Goal: Communication & Community: Participate in discussion

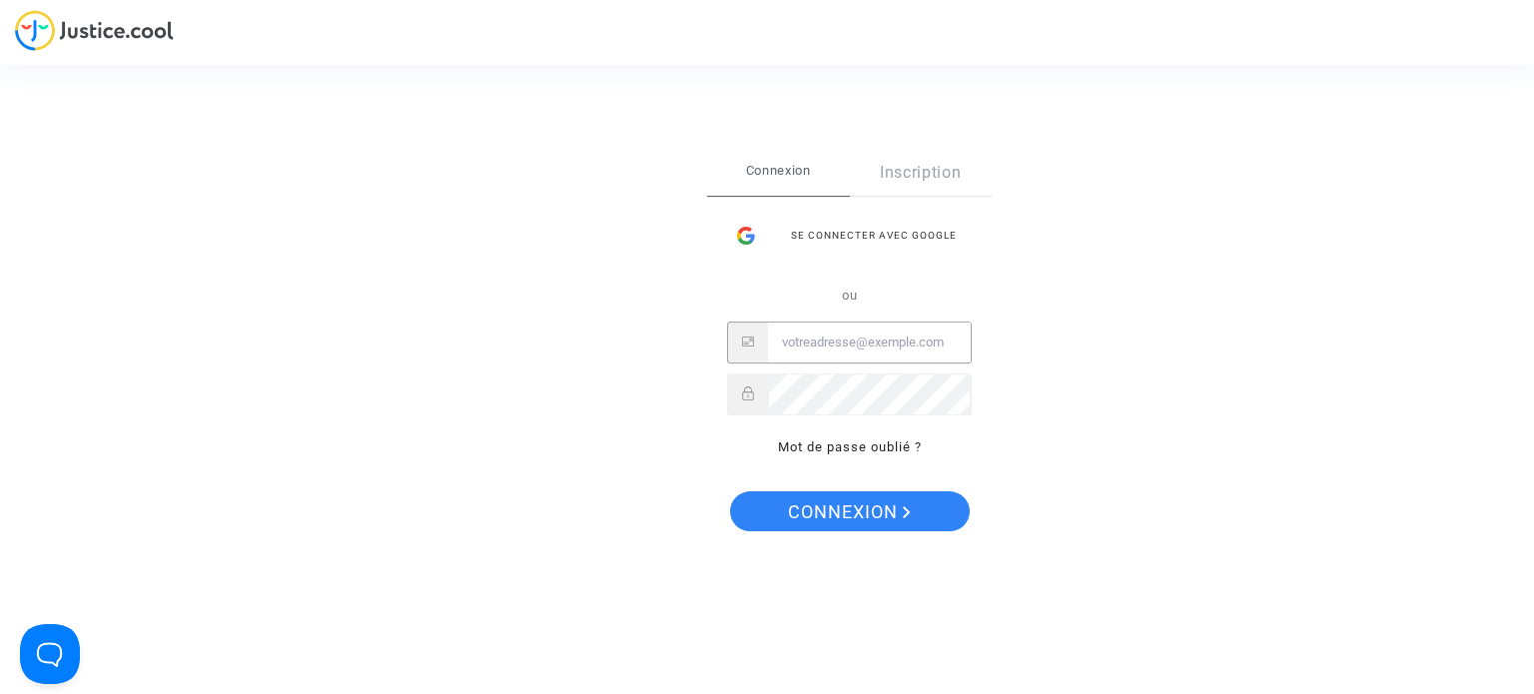
click at [809, 343] on input "Email" at bounding box center [869, 343] width 203 height 40
type input "[EMAIL_ADDRESS][DOMAIN_NAME]"
click at [857, 524] on span "Connexion" at bounding box center [849, 512] width 123 height 42
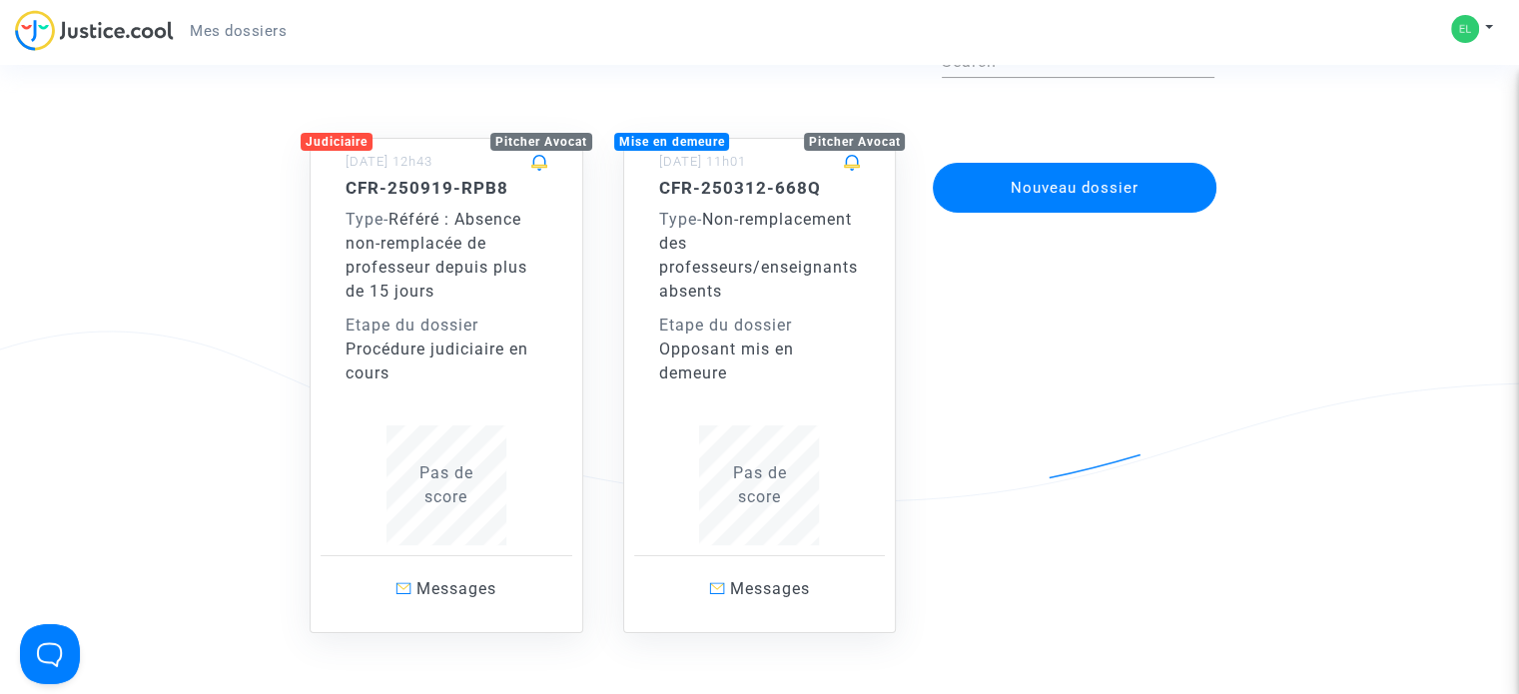
scroll to position [120, 0]
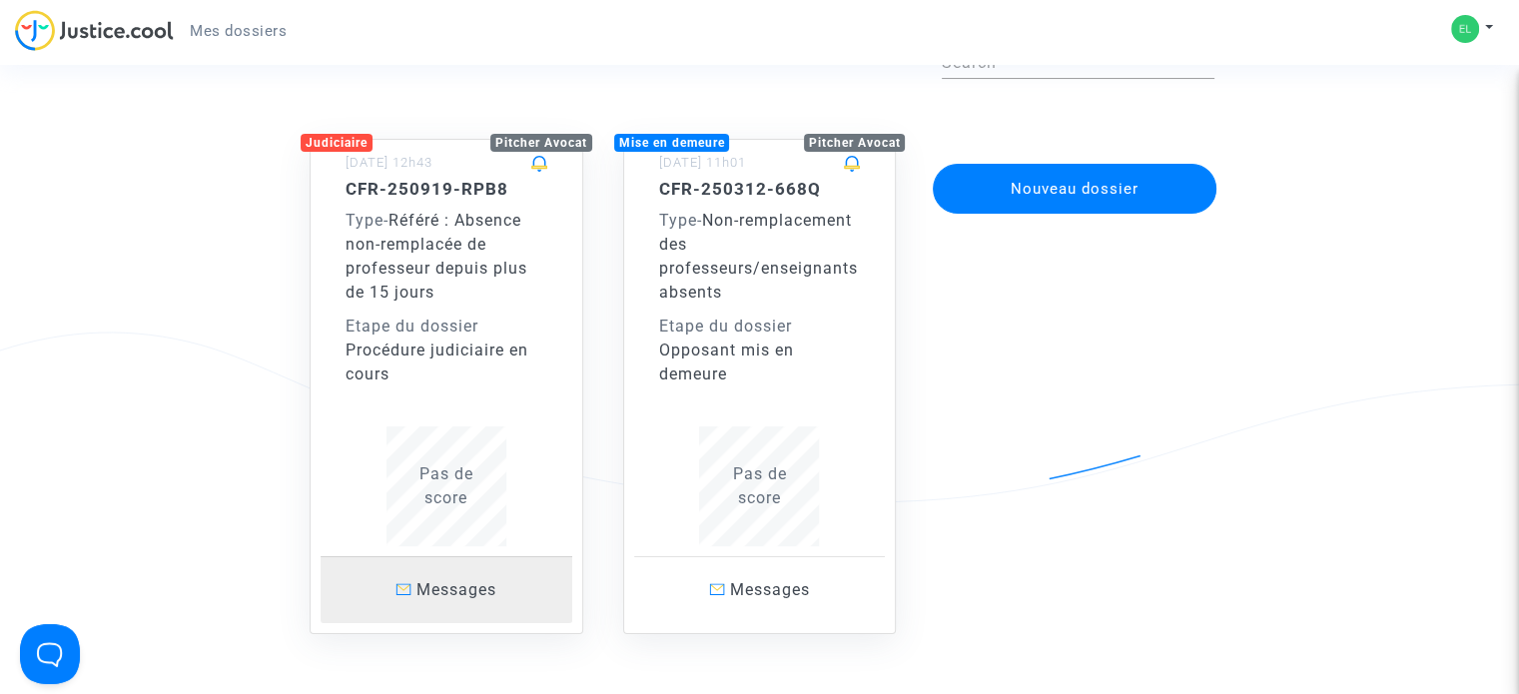
click at [463, 586] on span "Messages" at bounding box center [457, 589] width 80 height 19
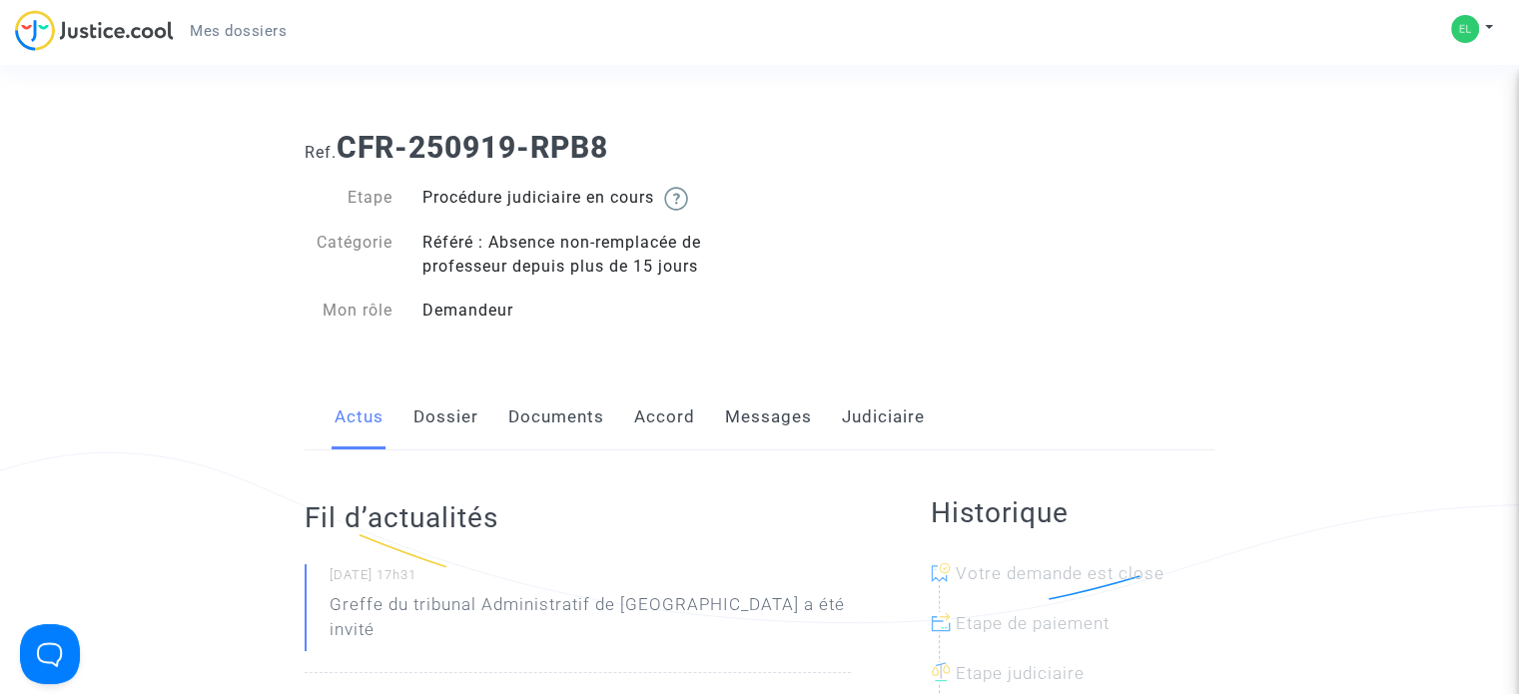
click at [760, 416] on link "Messages" at bounding box center [768, 418] width 87 height 66
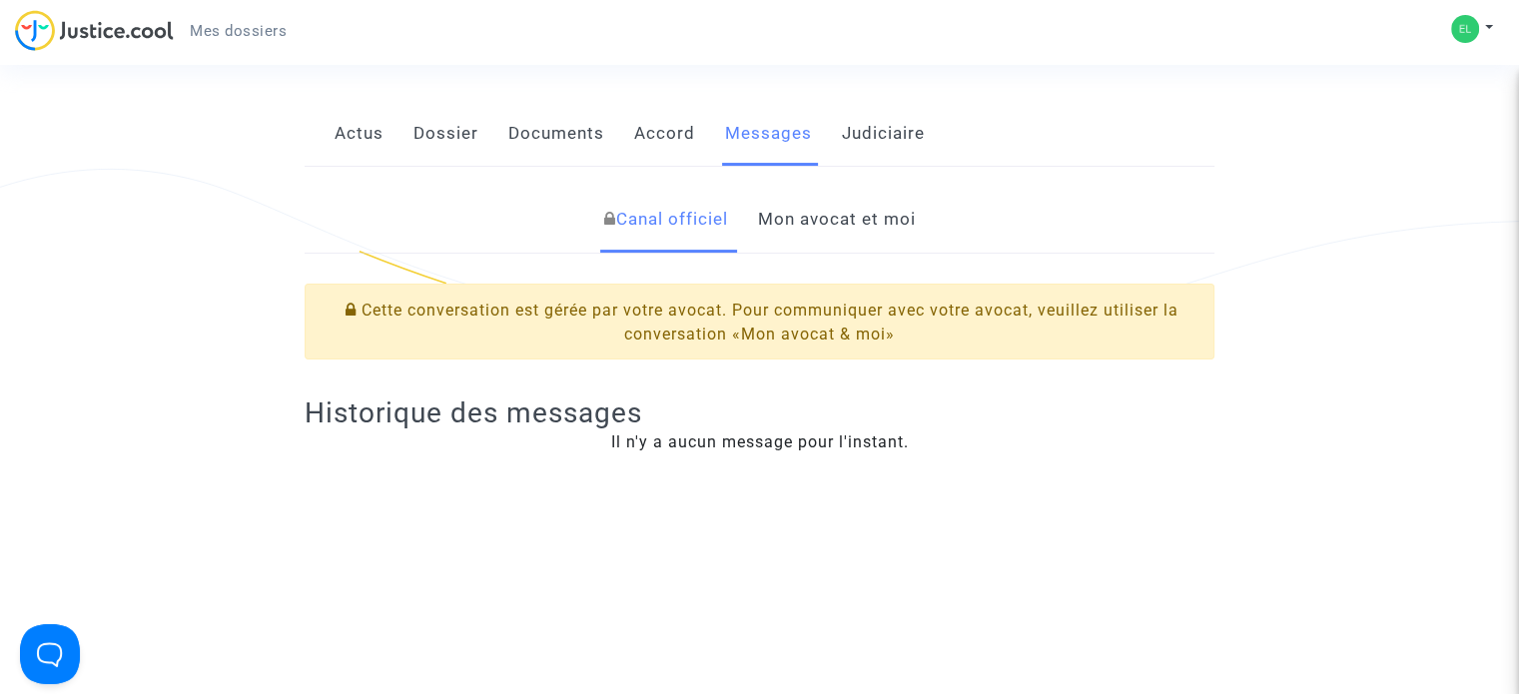
scroll to position [320, 0]
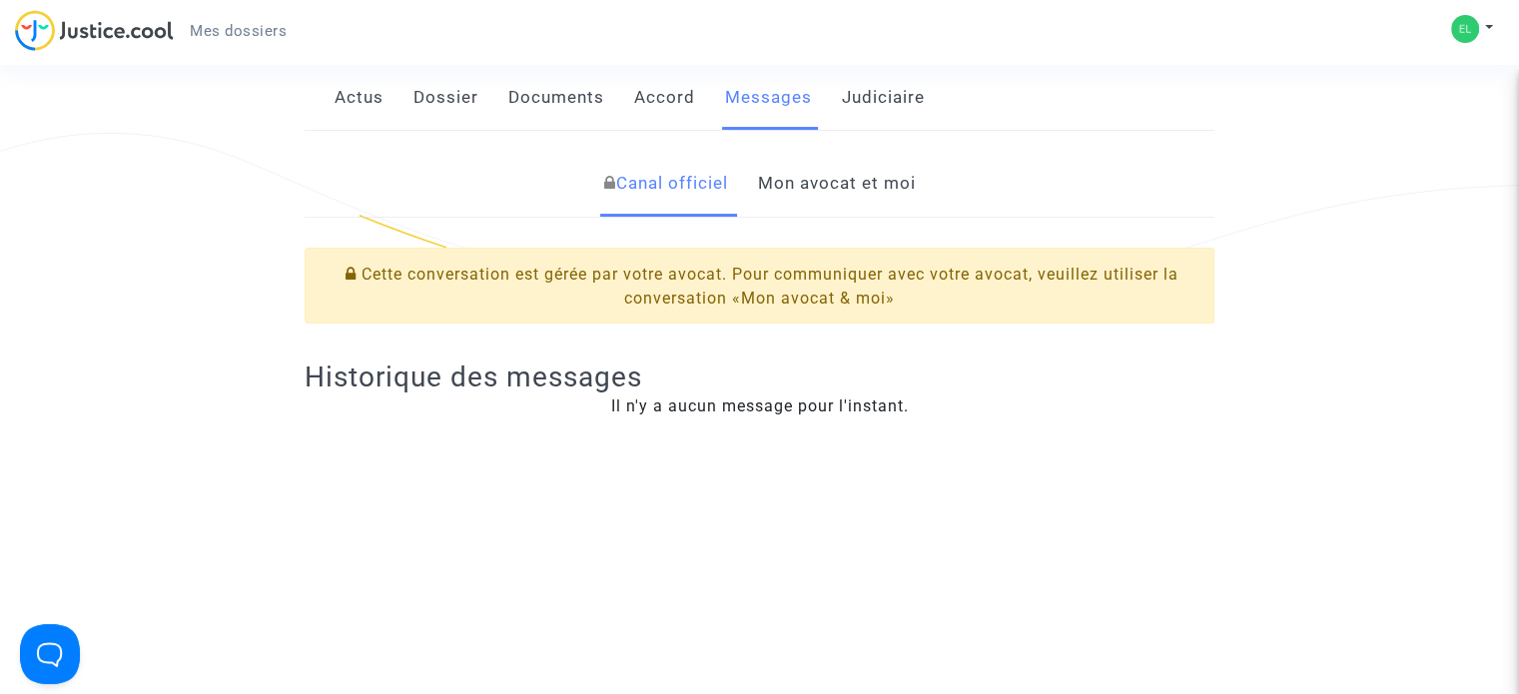
click at [823, 182] on link "Mon avocat et moi" at bounding box center [836, 184] width 158 height 66
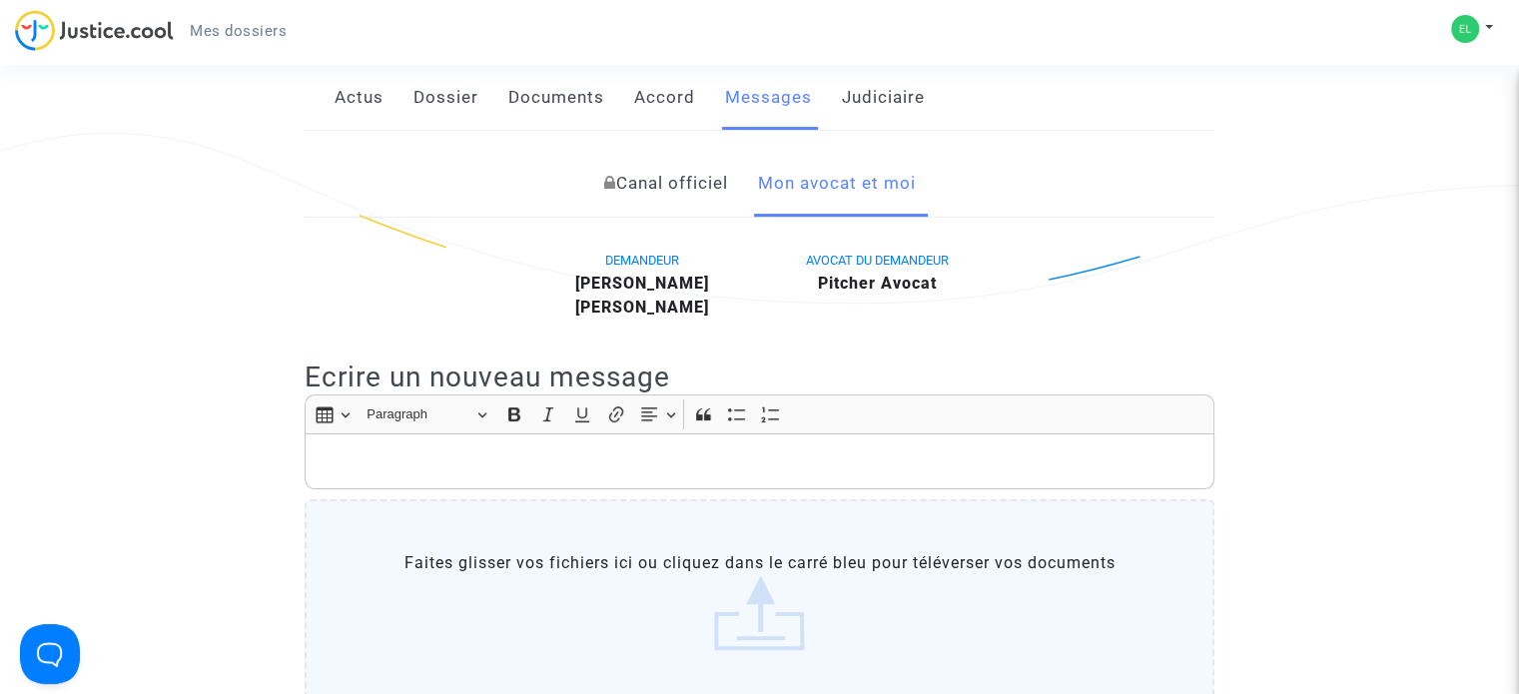
click at [454, 444] on div "Rich Text Editor, main" at bounding box center [760, 462] width 910 height 56
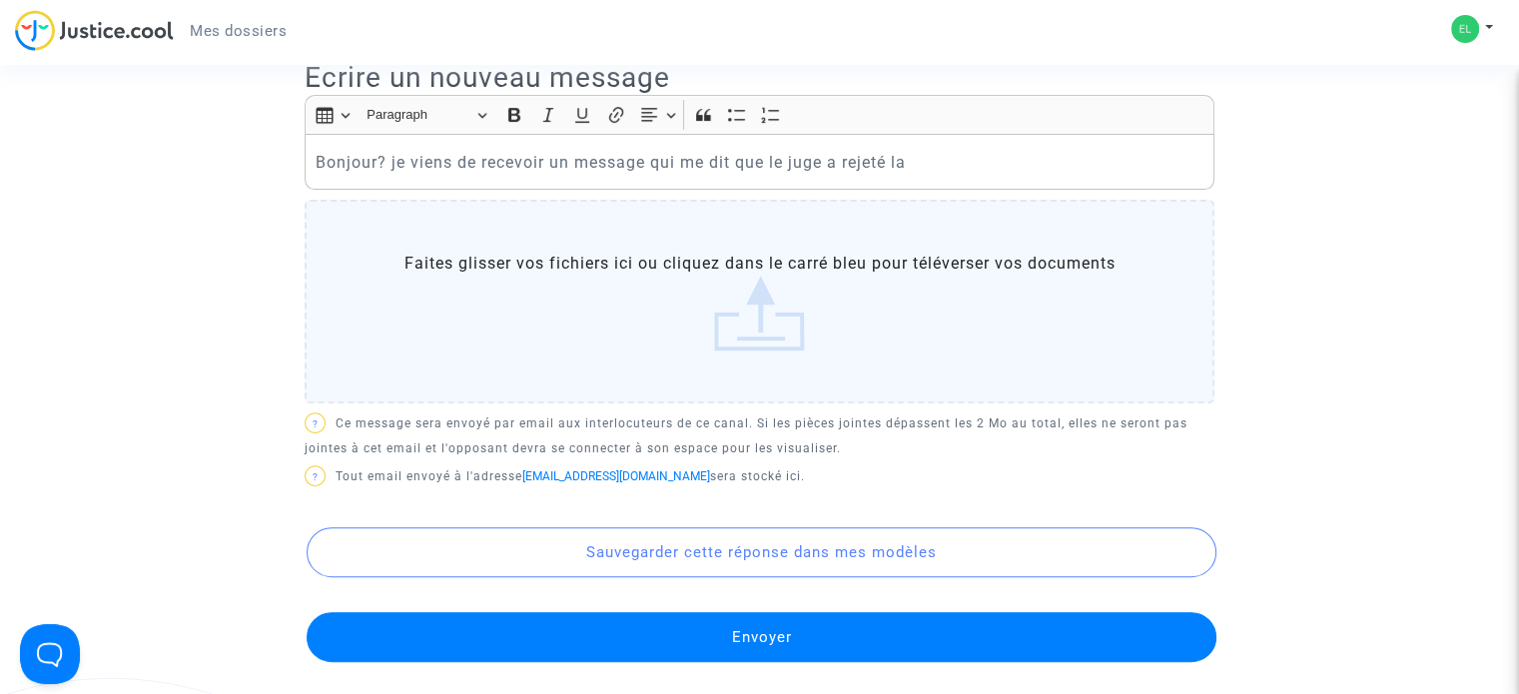
scroll to position [595, 0]
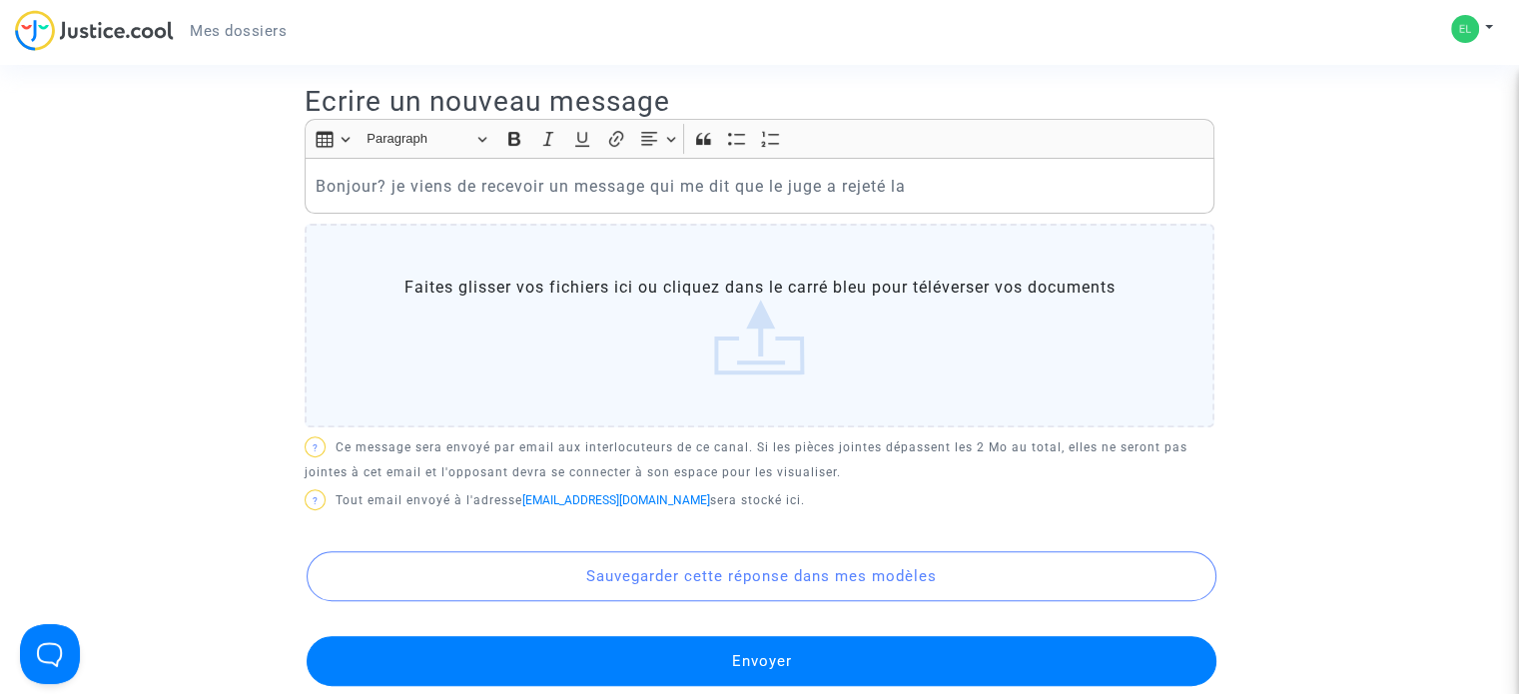
click at [945, 199] on div "Bonjour? je viens de recevoir un message qui me dit que le juge a rejeté la" at bounding box center [760, 186] width 910 height 56
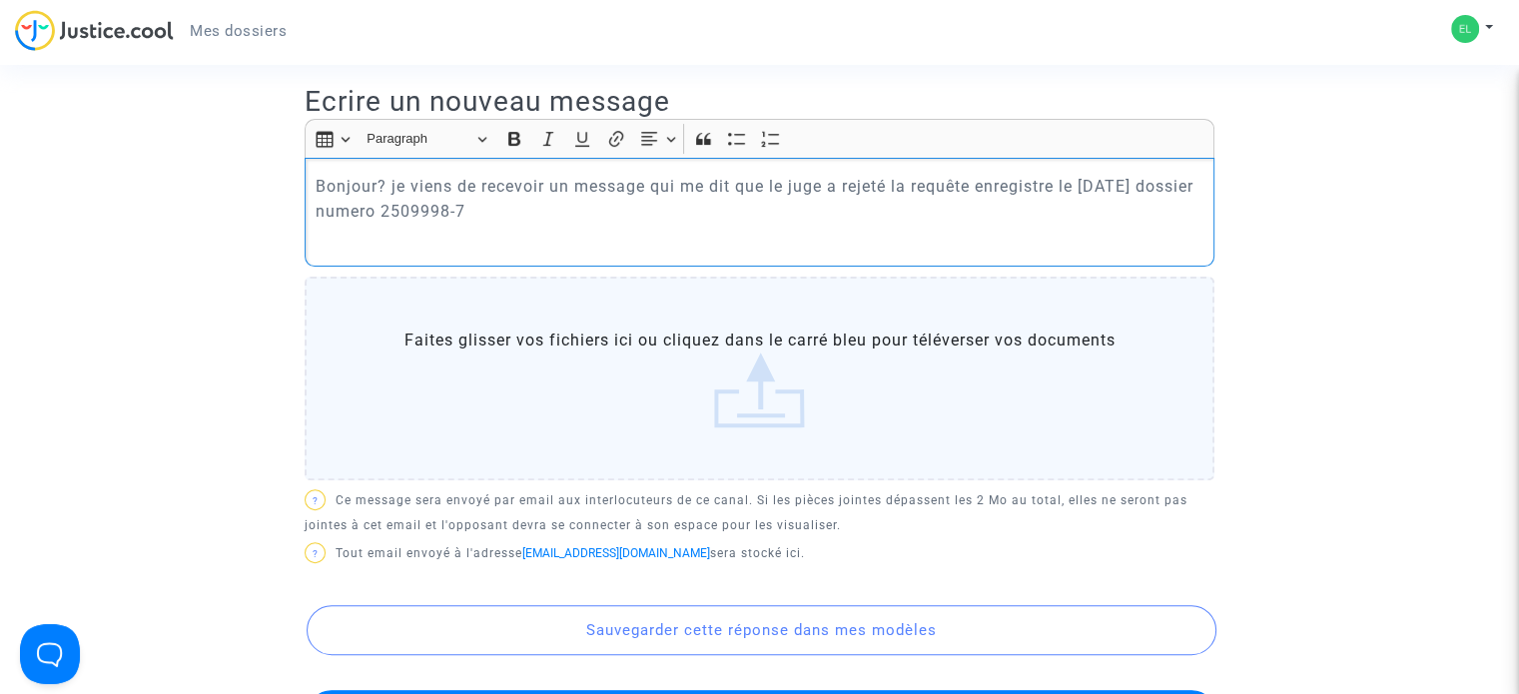
click at [428, 213] on p "Bonjour? je viens de recevoir un message qui me dit que le juge a rejeté la req…" at bounding box center [760, 199] width 889 height 50
click at [411, 248] on p "Rich Text Editor, main" at bounding box center [760, 239] width 889 height 25
click at [424, 236] on p "Si a la rentrée le professeur n'est touhjours" at bounding box center [760, 239] width 889 height 25
click at [883, 253] on div "Bonjour? je viens de recevoir un message qui me dit que le juge a rejeté la req…" at bounding box center [760, 212] width 910 height 109
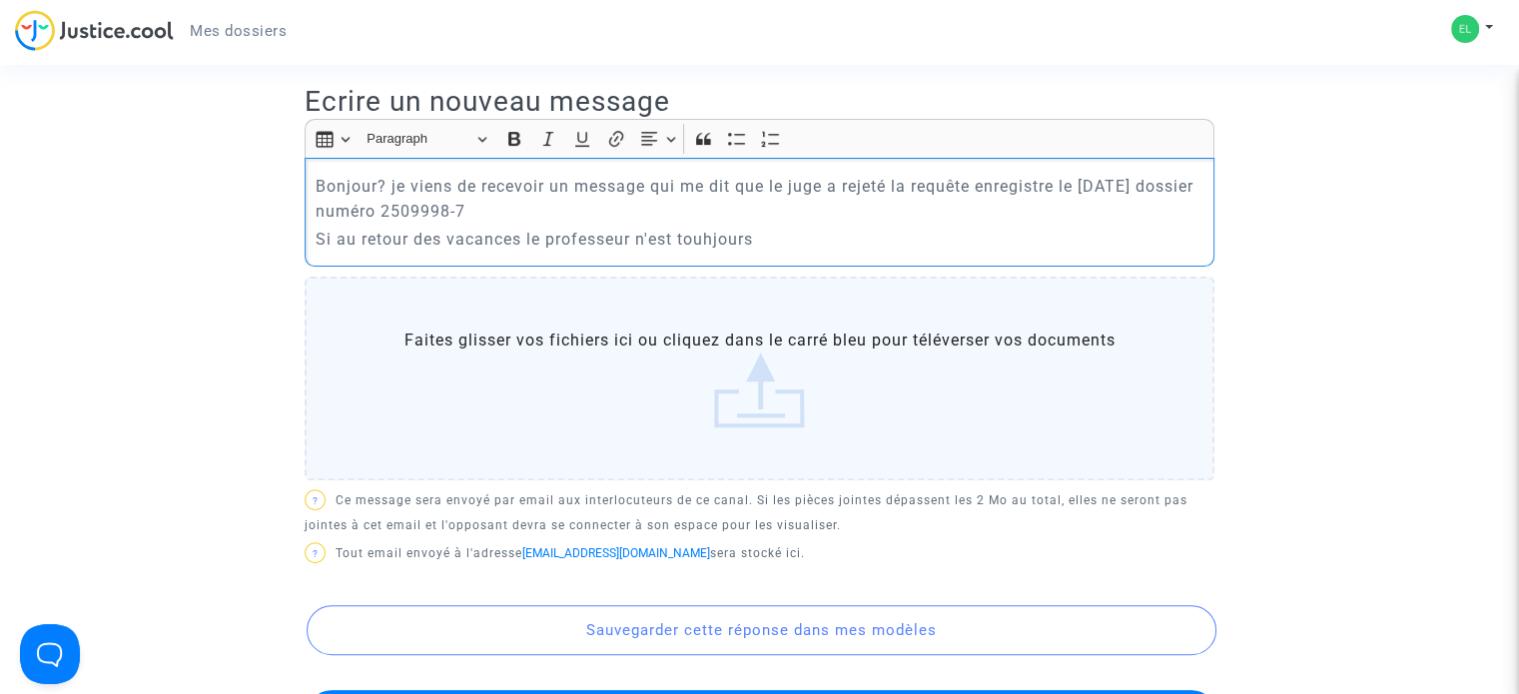
click at [712, 238] on p "Si au retour des vacances le professeur n'est touhjours" at bounding box center [760, 239] width 889 height 25
click at [758, 227] on p "Si au retour des vacances le professeur n'est toujours" at bounding box center [760, 239] width 889 height 25
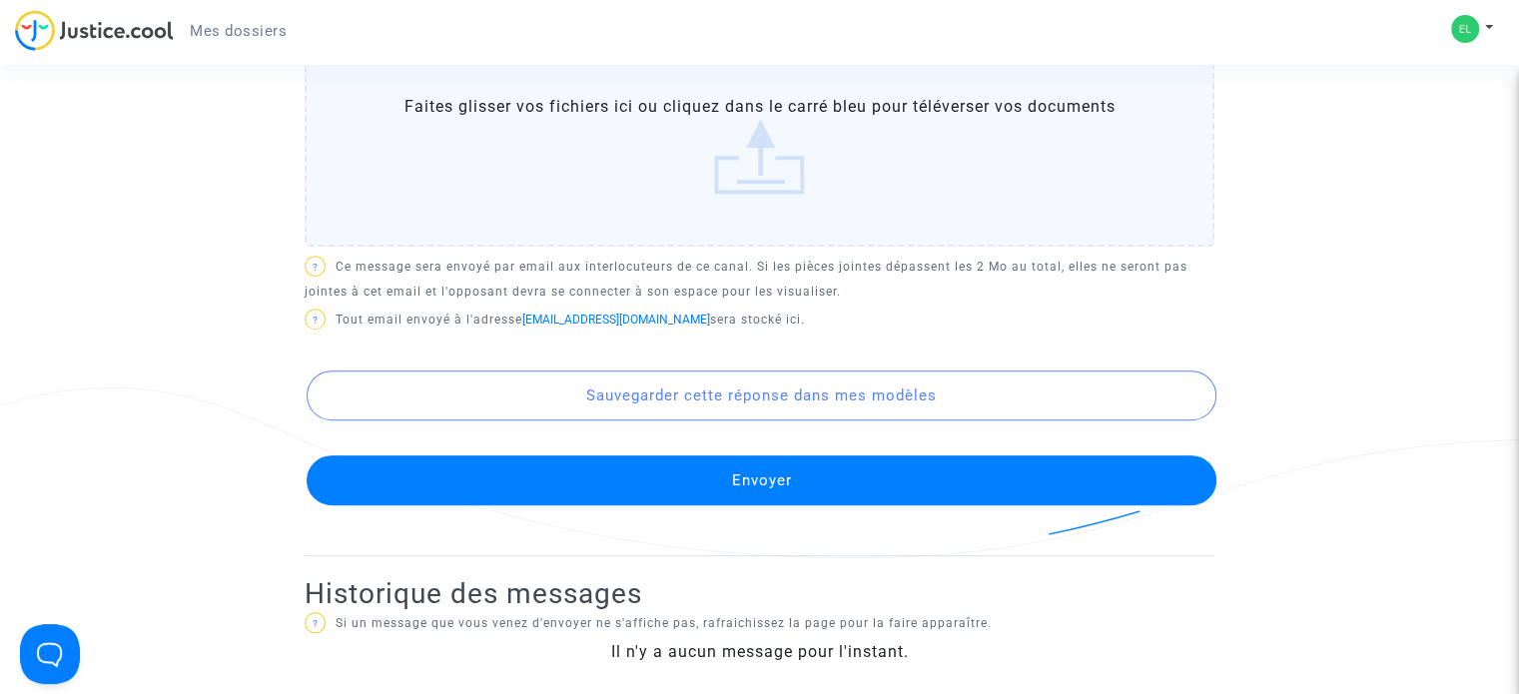
scroll to position [907, 0]
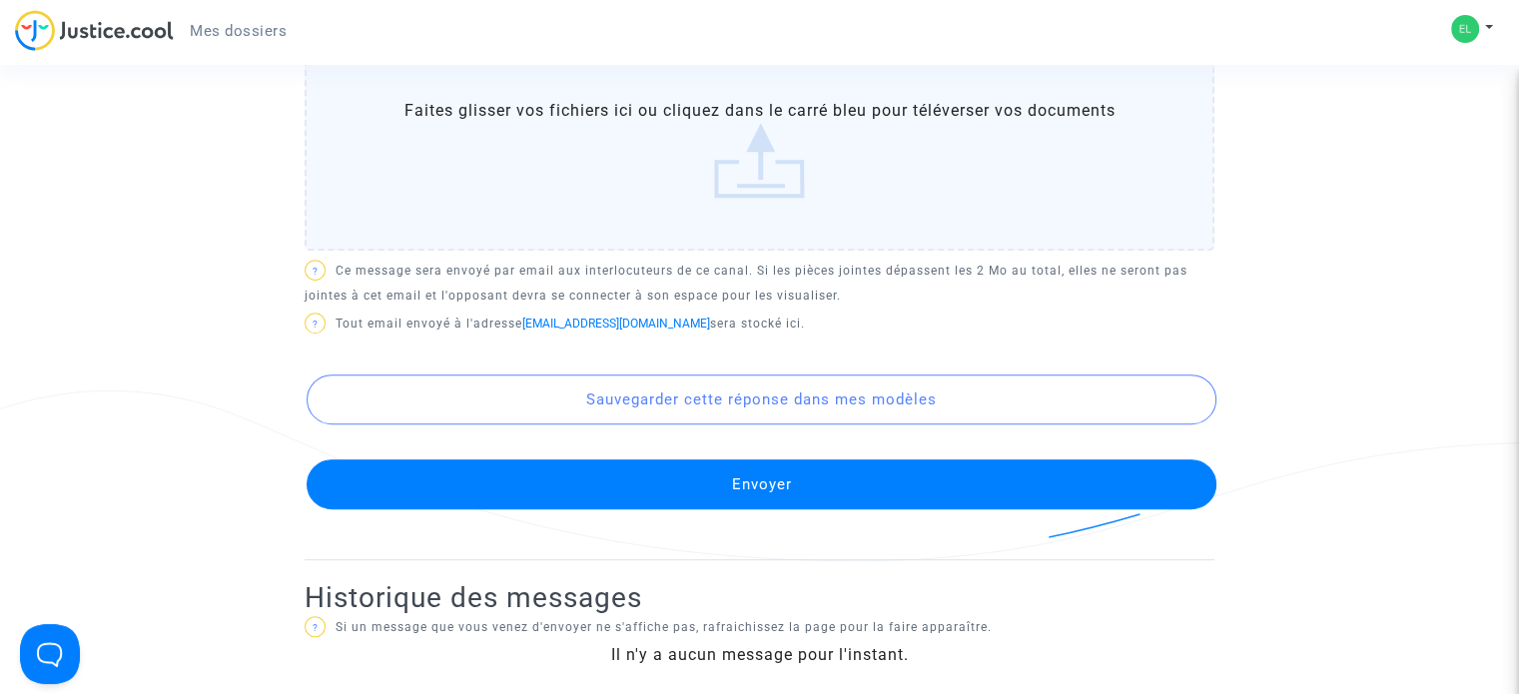
click at [805, 479] on button "Envoyer" at bounding box center [762, 484] width 910 height 50
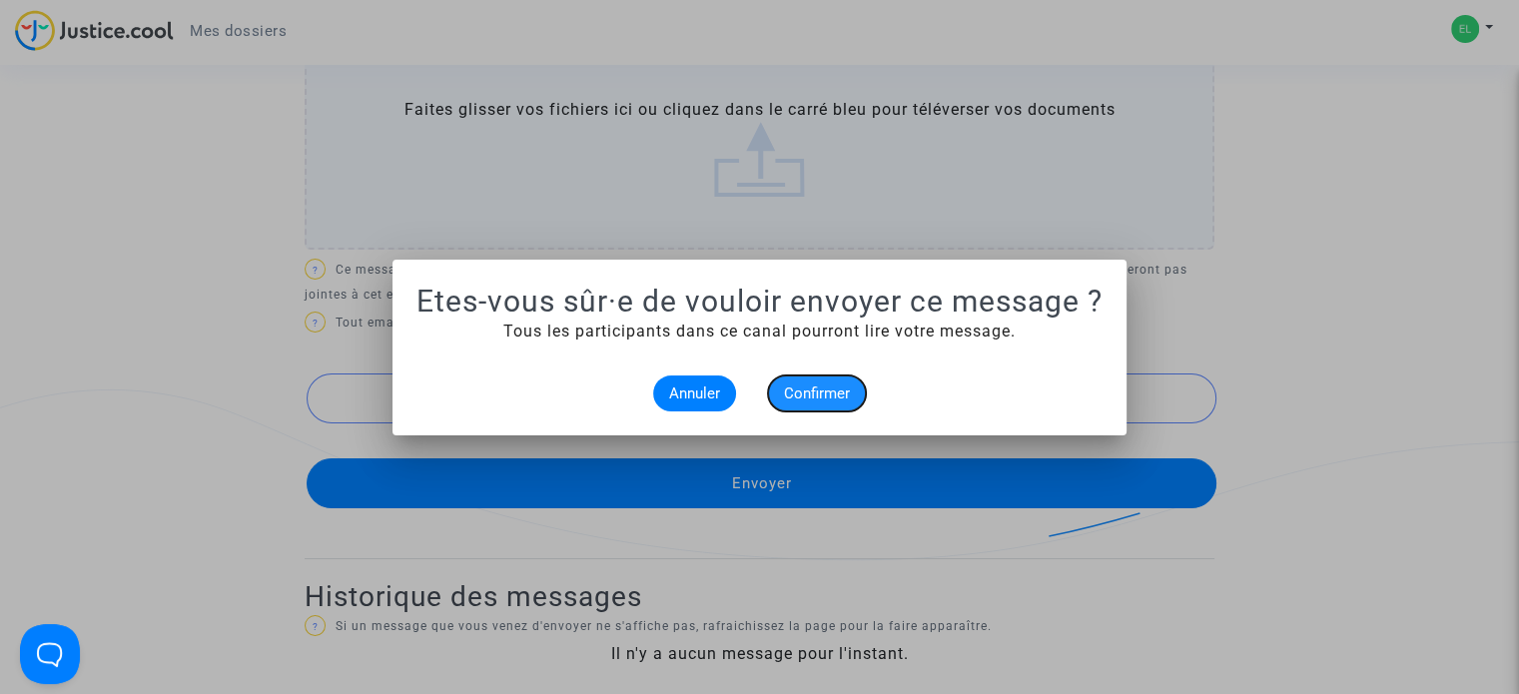
click at [841, 397] on span "Confirmer" at bounding box center [817, 394] width 66 height 18
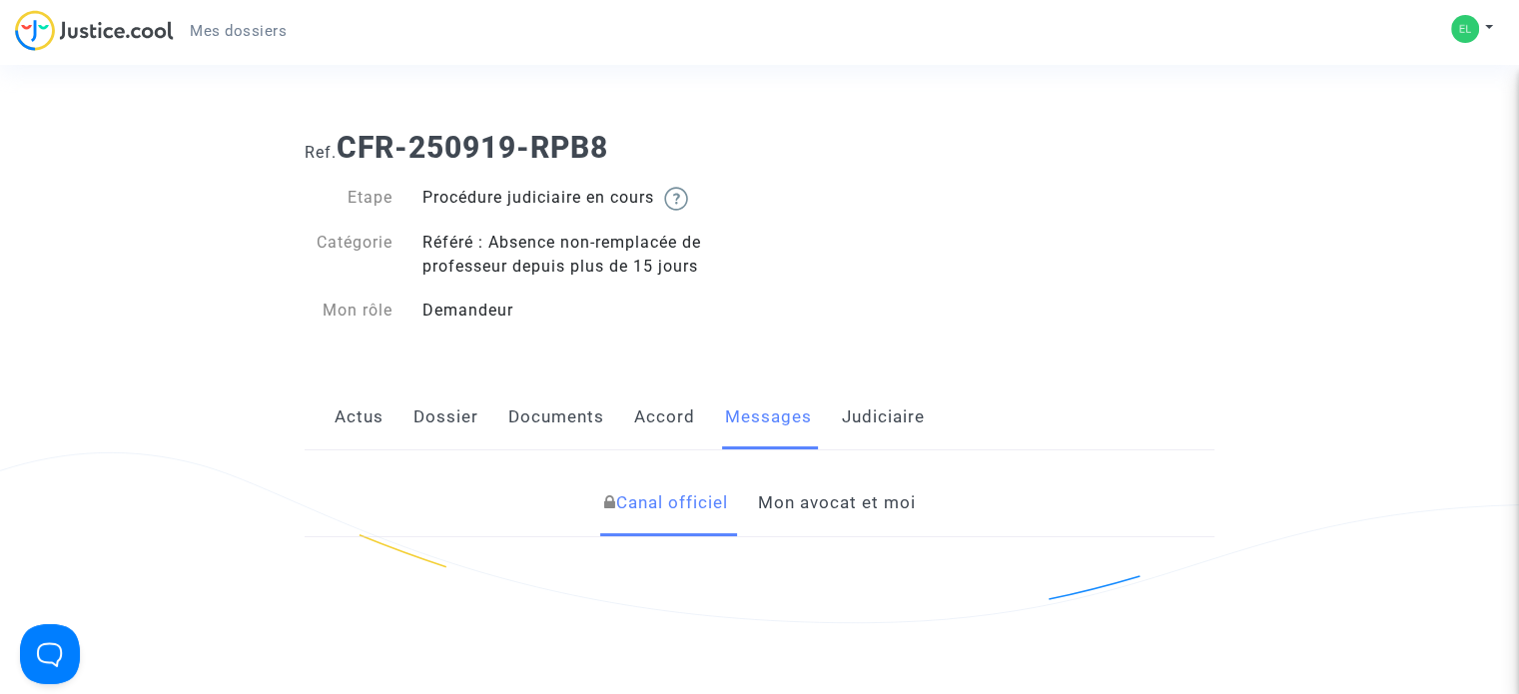
scroll to position [320, 0]
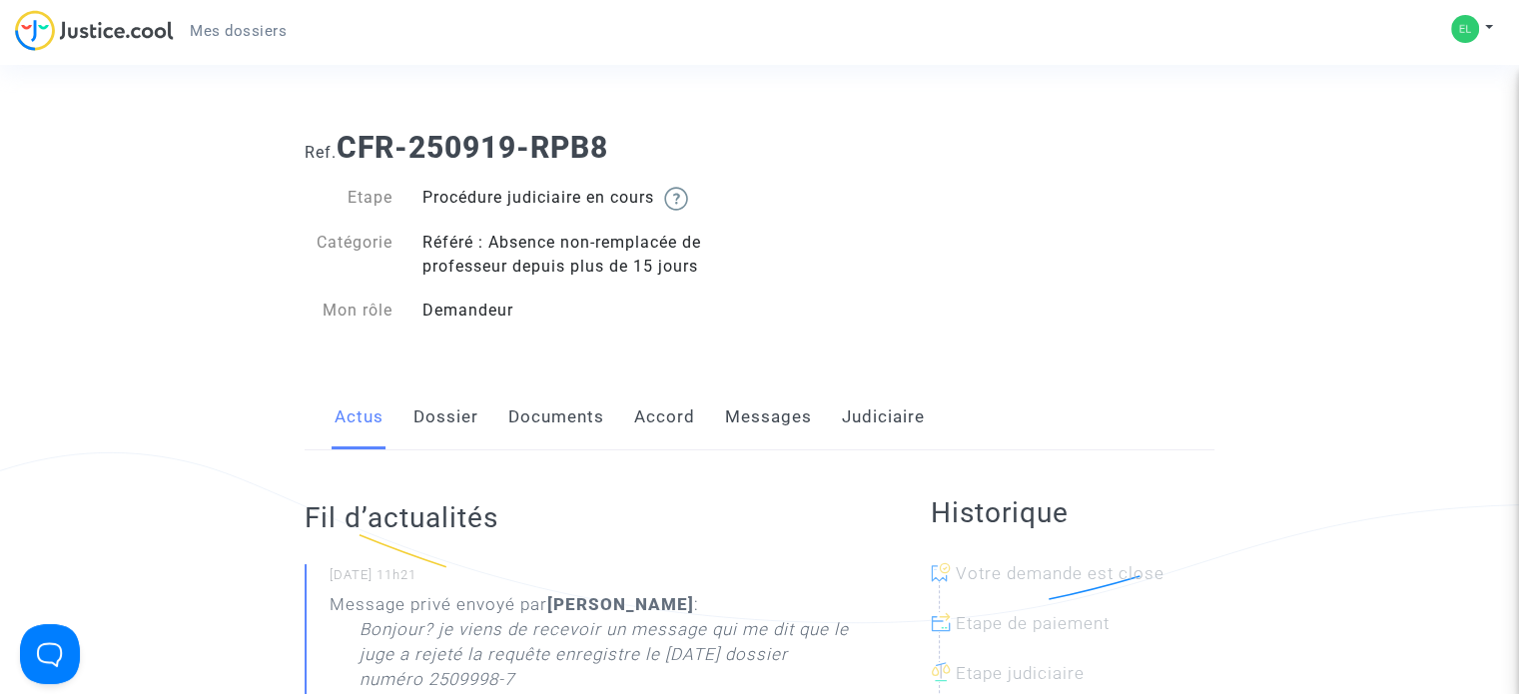
scroll to position [120, 0]
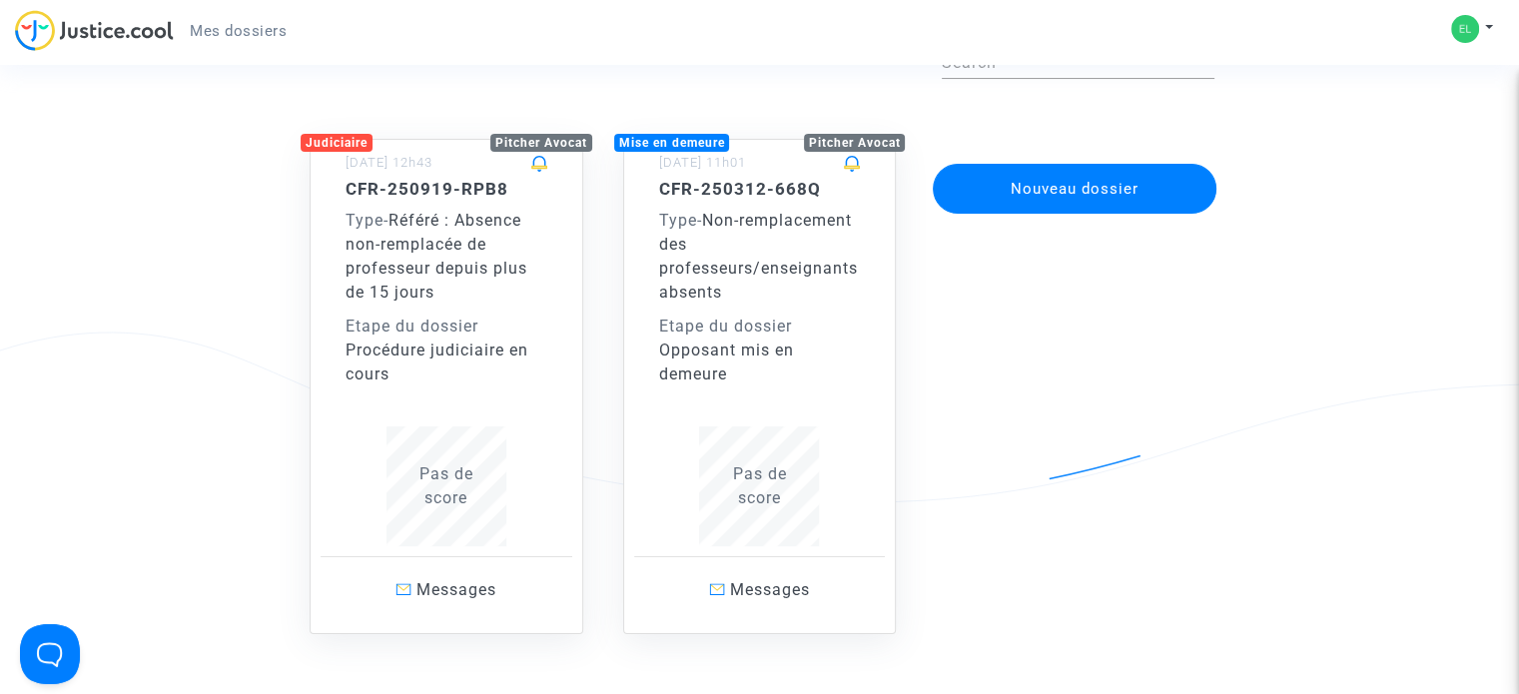
click at [772, 310] on div "CFR-250312-668Q Type - Non-remplacement des professeurs/enseignants absents Eta…" at bounding box center [760, 283] width 202 height 208
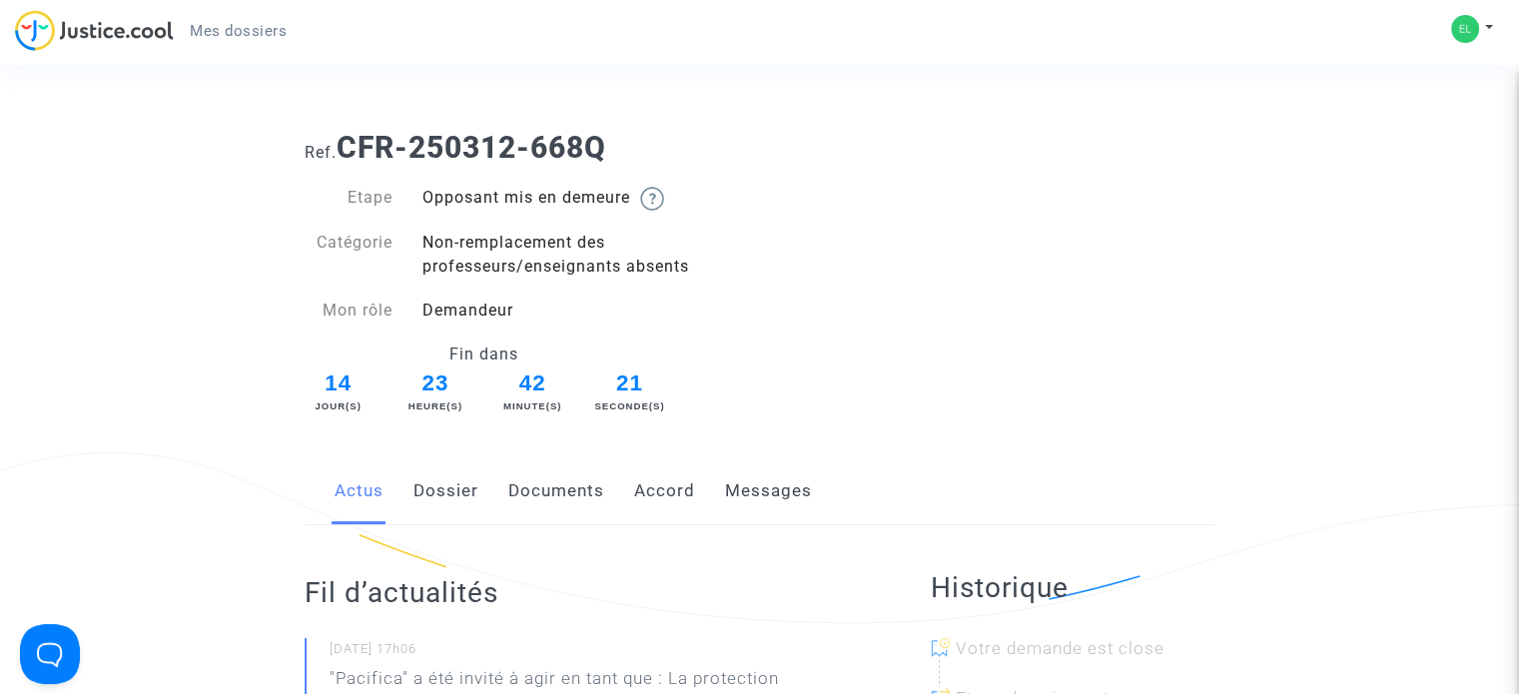
click at [255, 31] on span "Mes dossiers" at bounding box center [238, 31] width 97 height 18
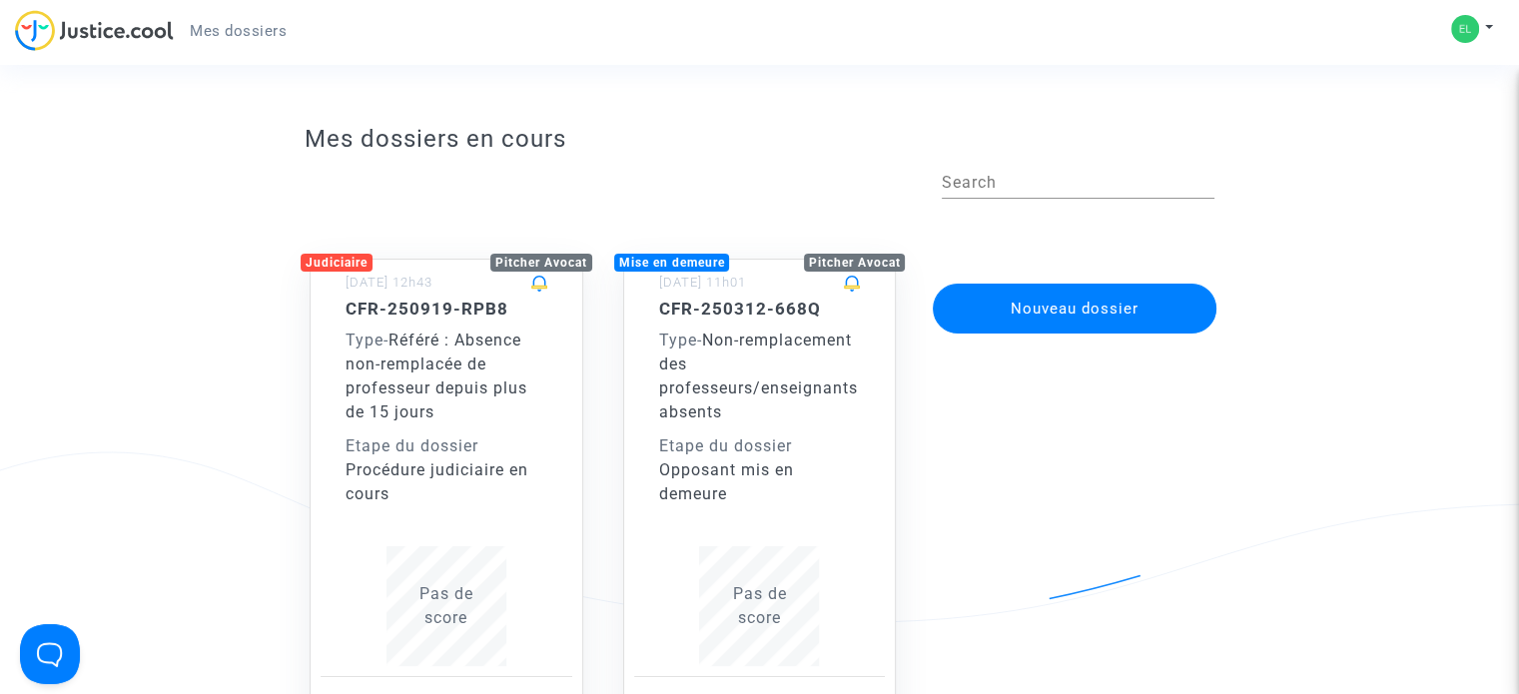
click at [430, 411] on span "Référé : Absence non-remplacée de professeur depuis plus de 15 jours" at bounding box center [437, 376] width 182 height 91
